Goal: Book appointment/travel/reservation

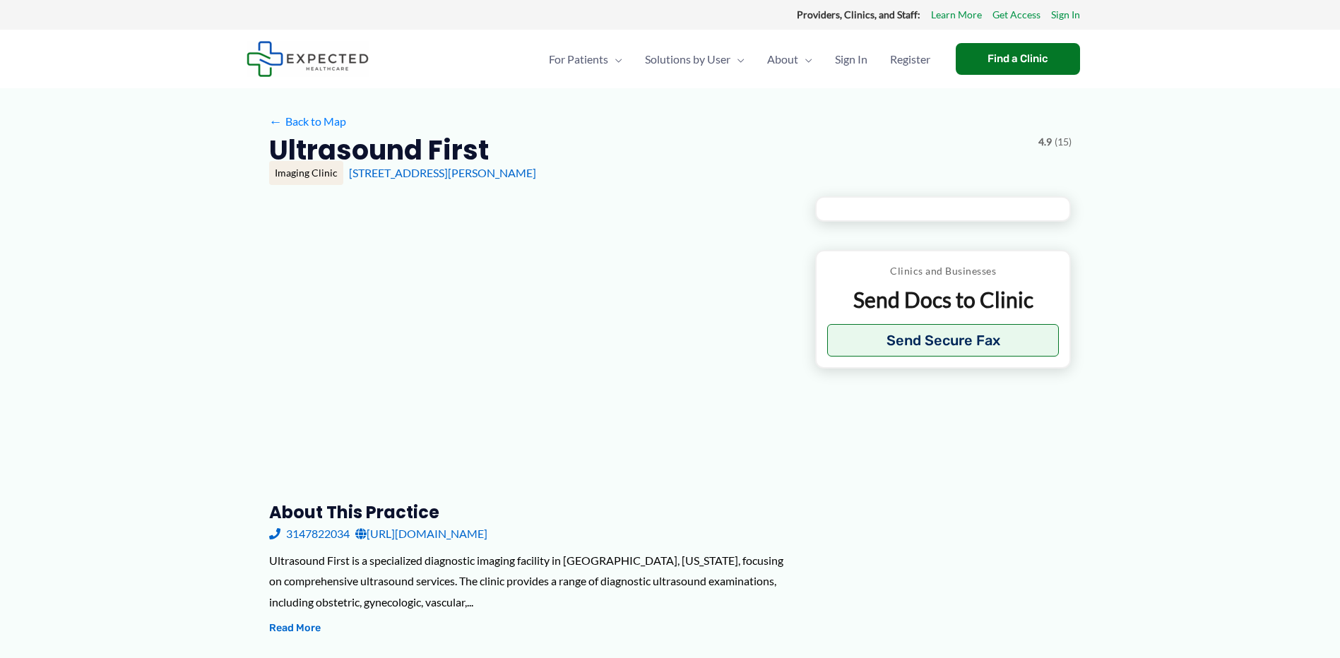
type input "**********"
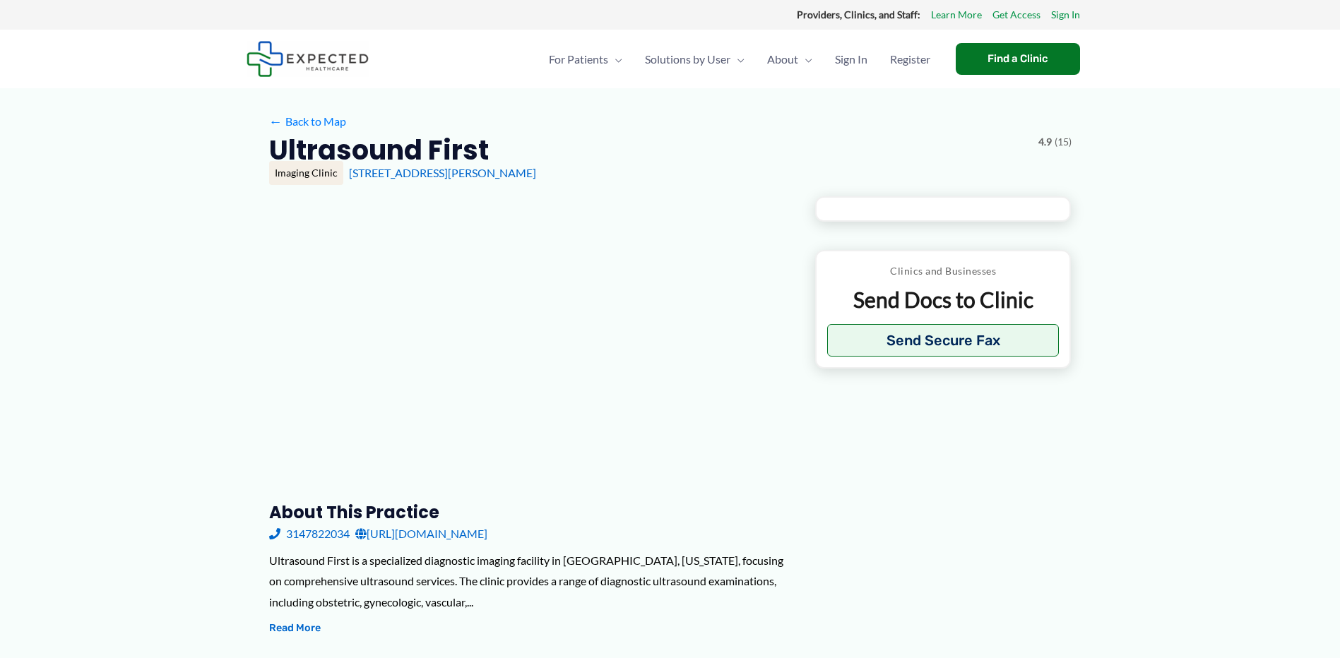
type input "**********"
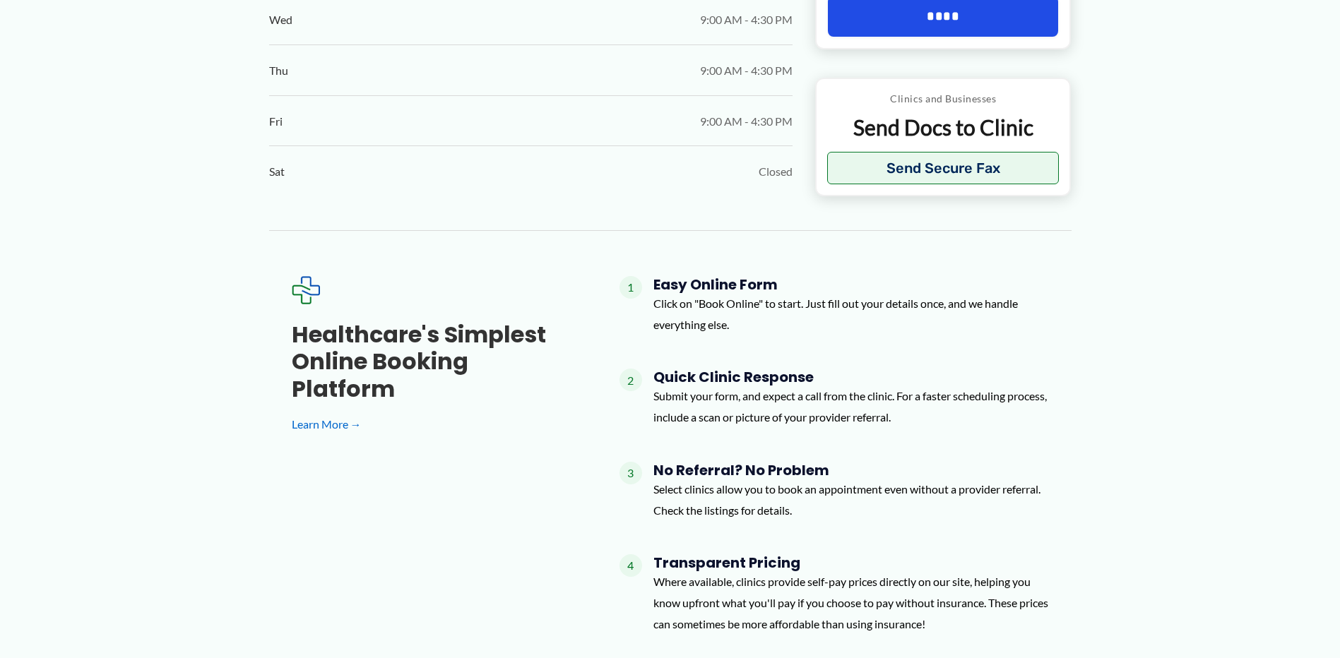
scroll to position [989, 0]
